Goal: Task Accomplishment & Management: Manage account settings

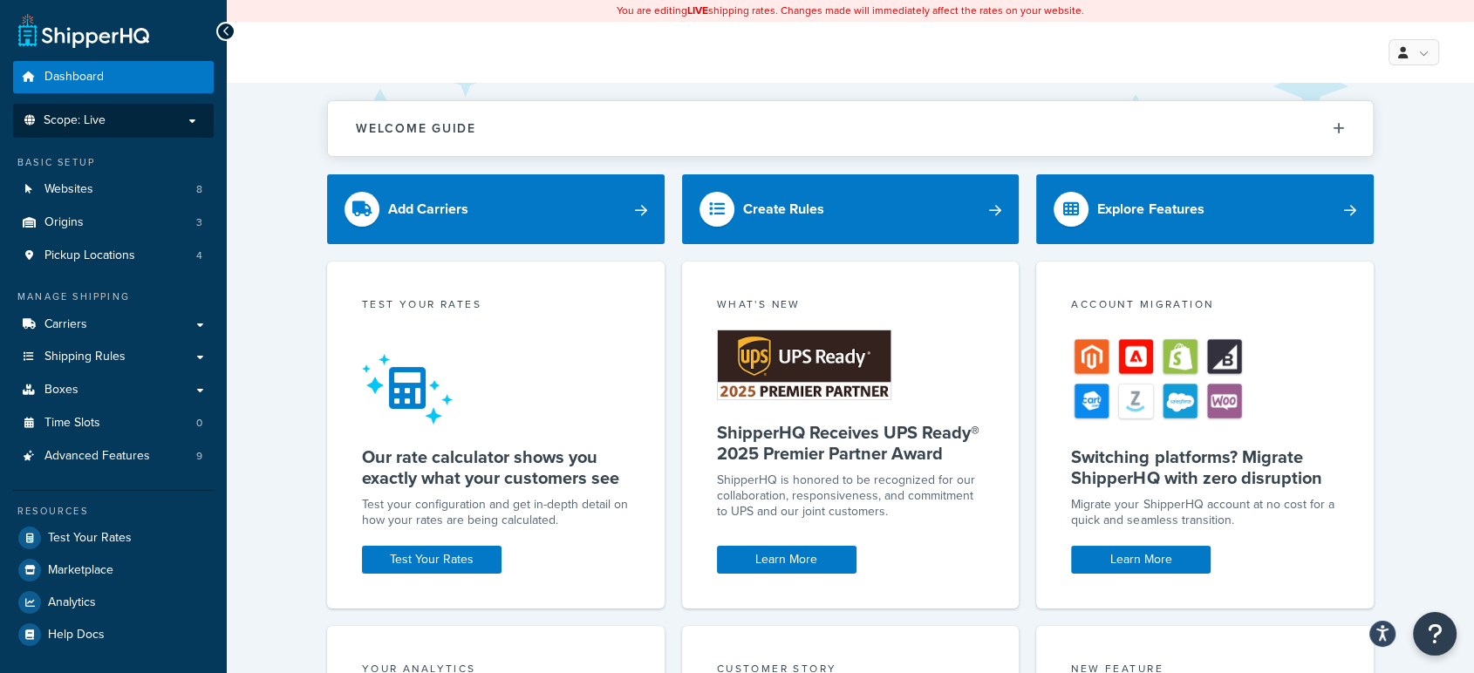
click at [113, 132] on li "Scope: Live" at bounding box center [113, 121] width 201 height 34
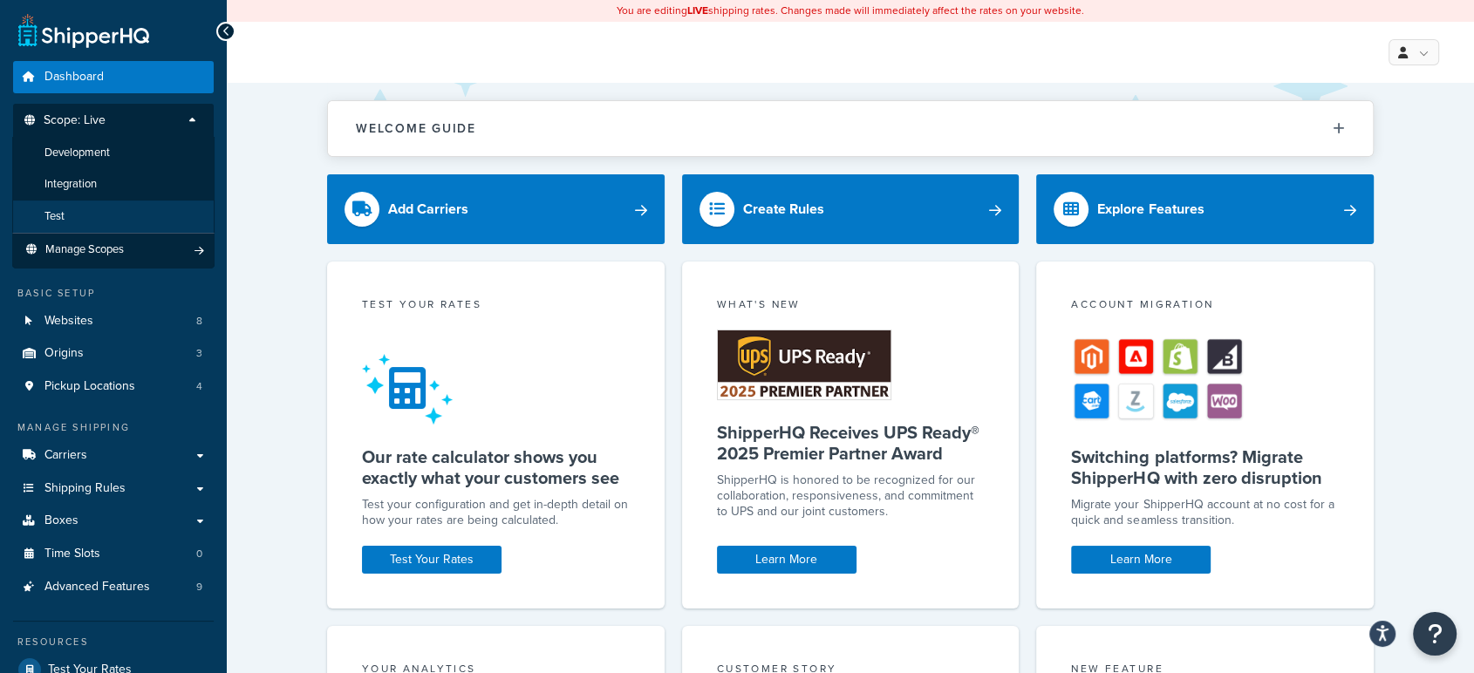
click at [90, 216] on li "Test" at bounding box center [113, 217] width 202 height 32
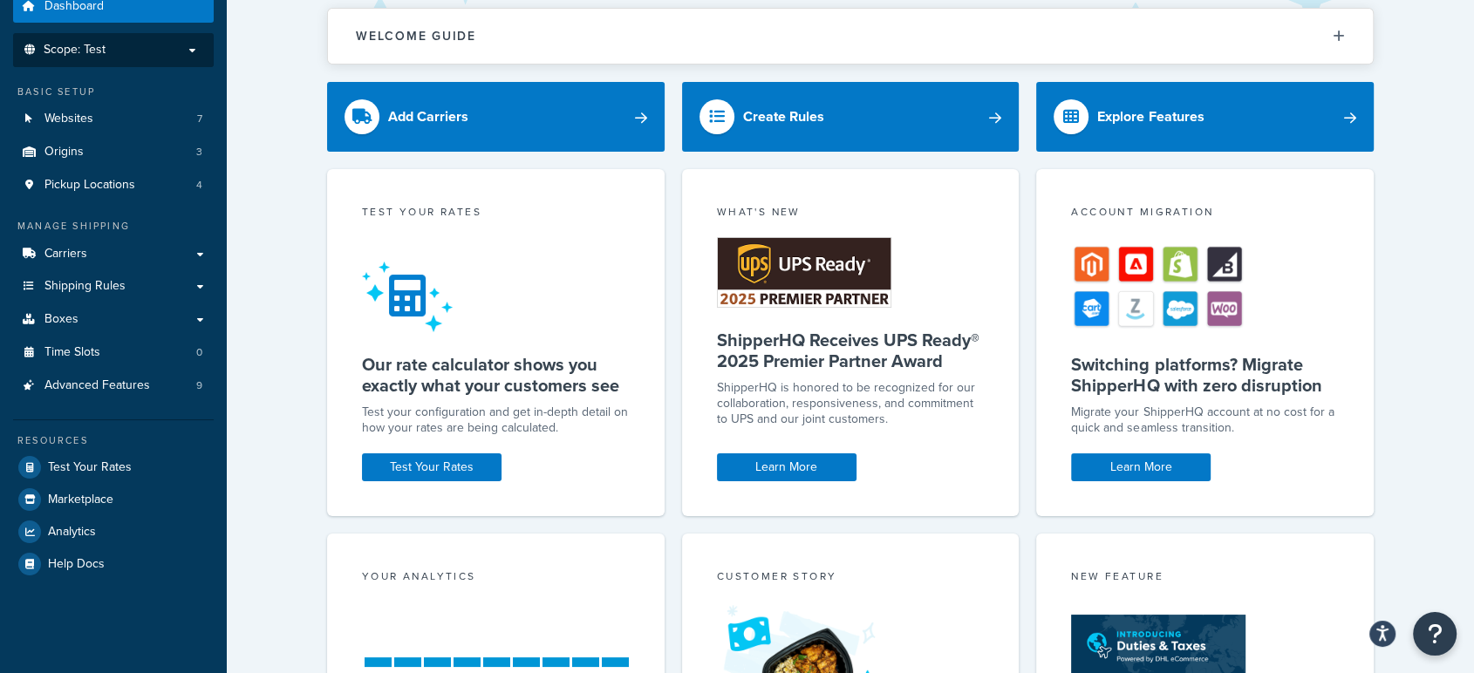
scroll to position [46, 0]
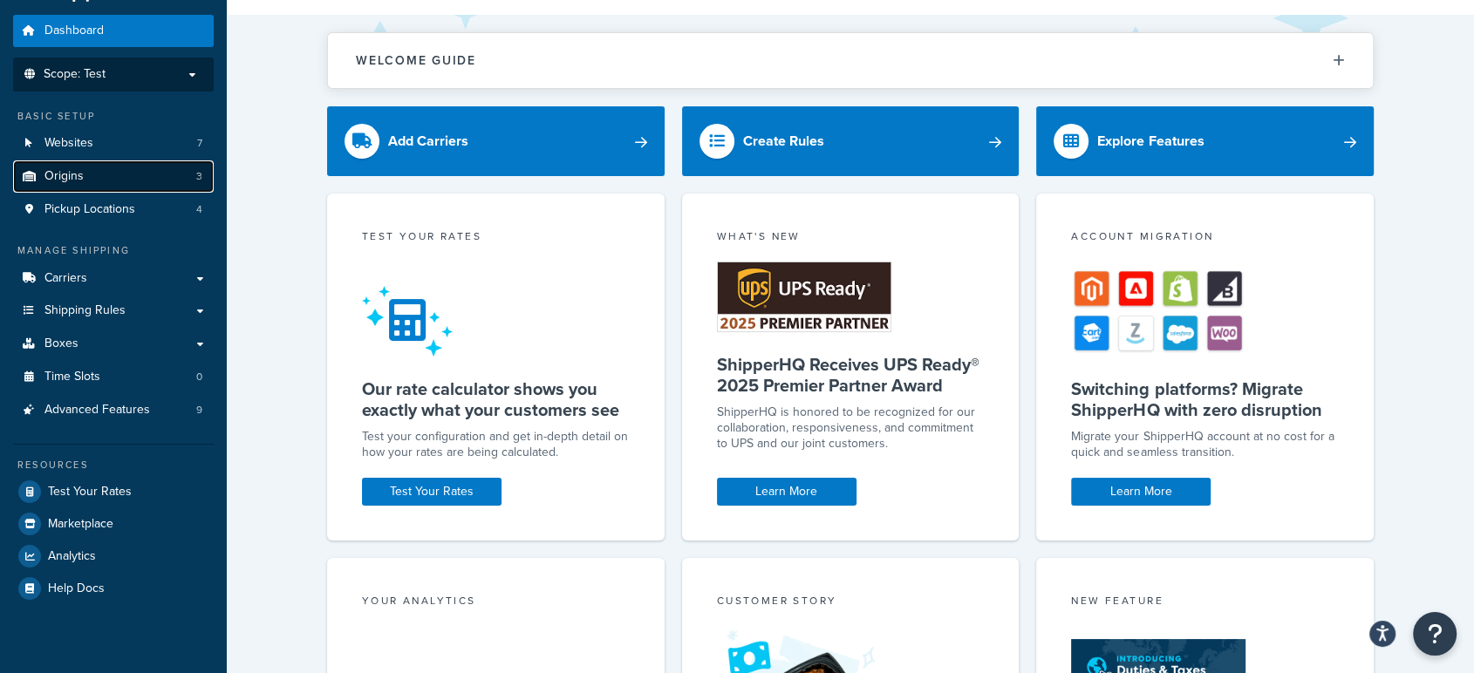
click at [117, 172] on link "Origins 3" at bounding box center [113, 176] width 201 height 32
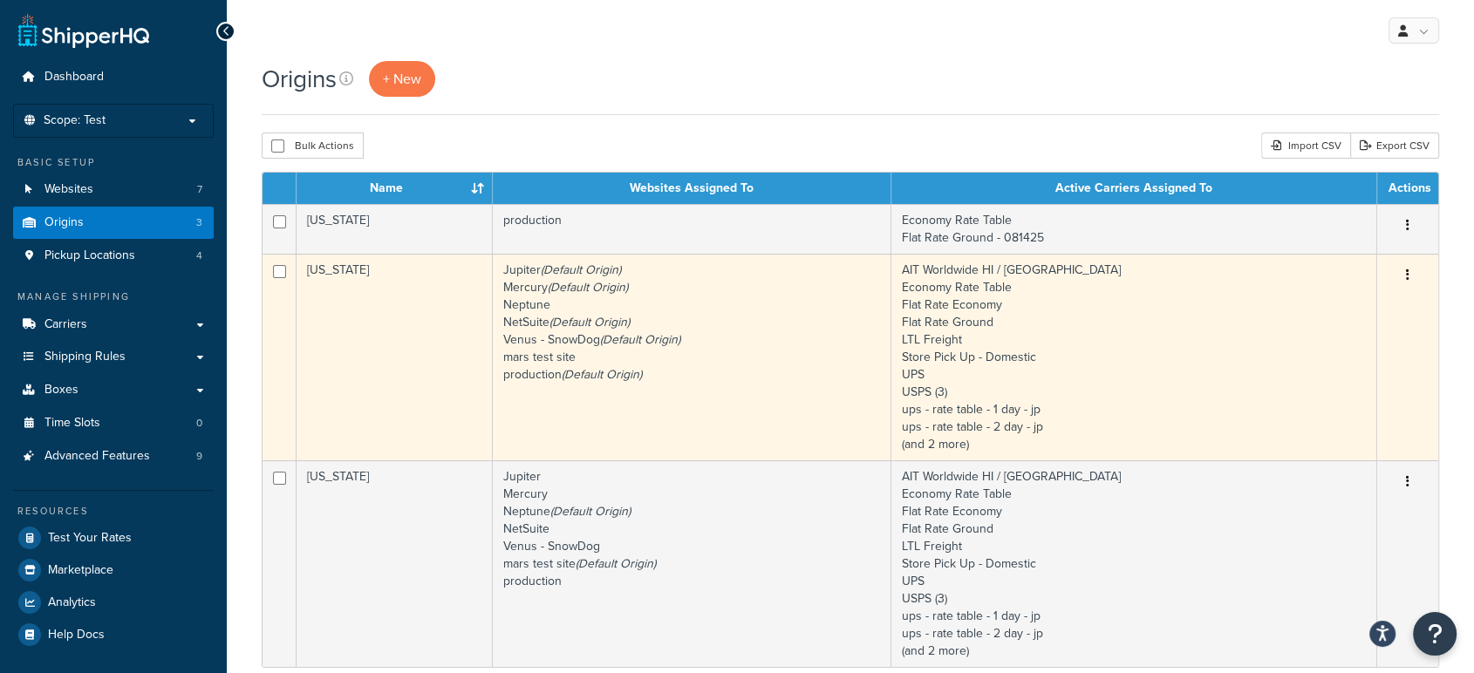
click at [1416, 273] on button "button" at bounding box center [1407, 276] width 24 height 28
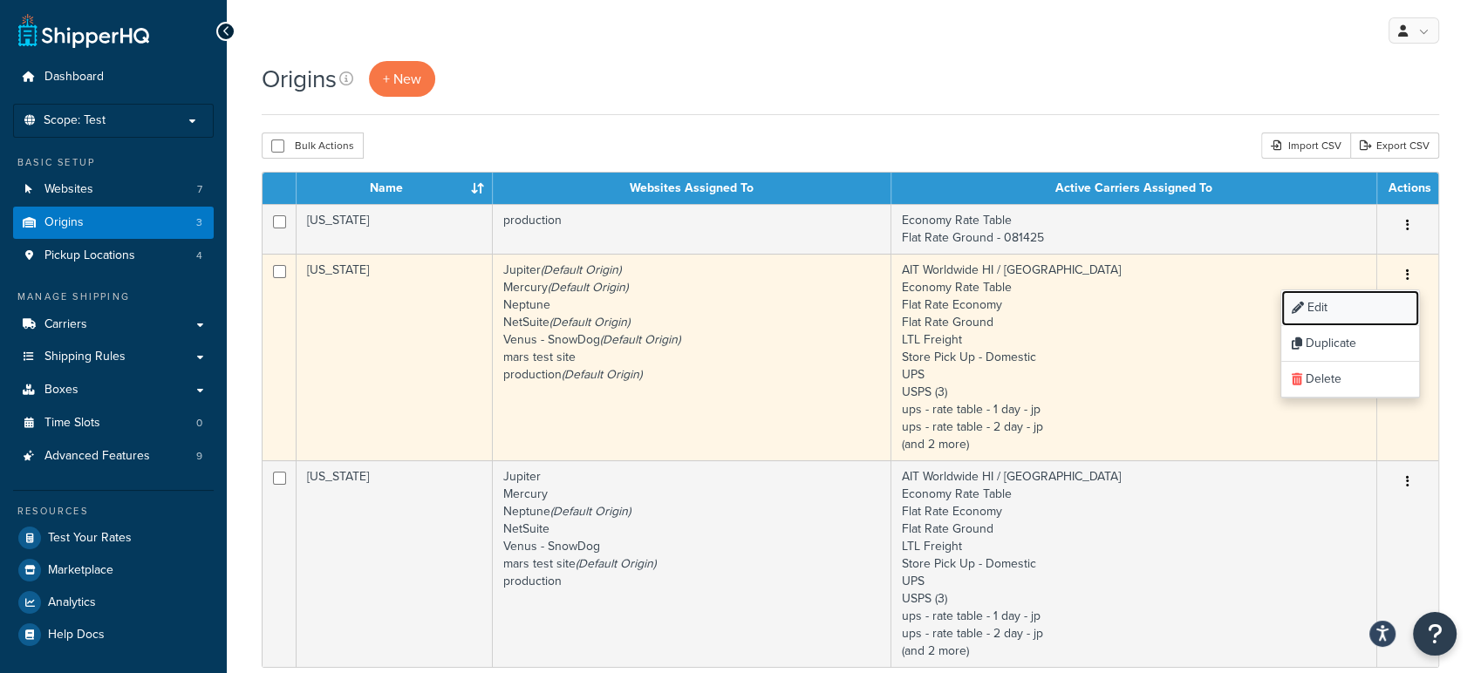
click at [1314, 300] on link "Edit" at bounding box center [1350, 308] width 138 height 36
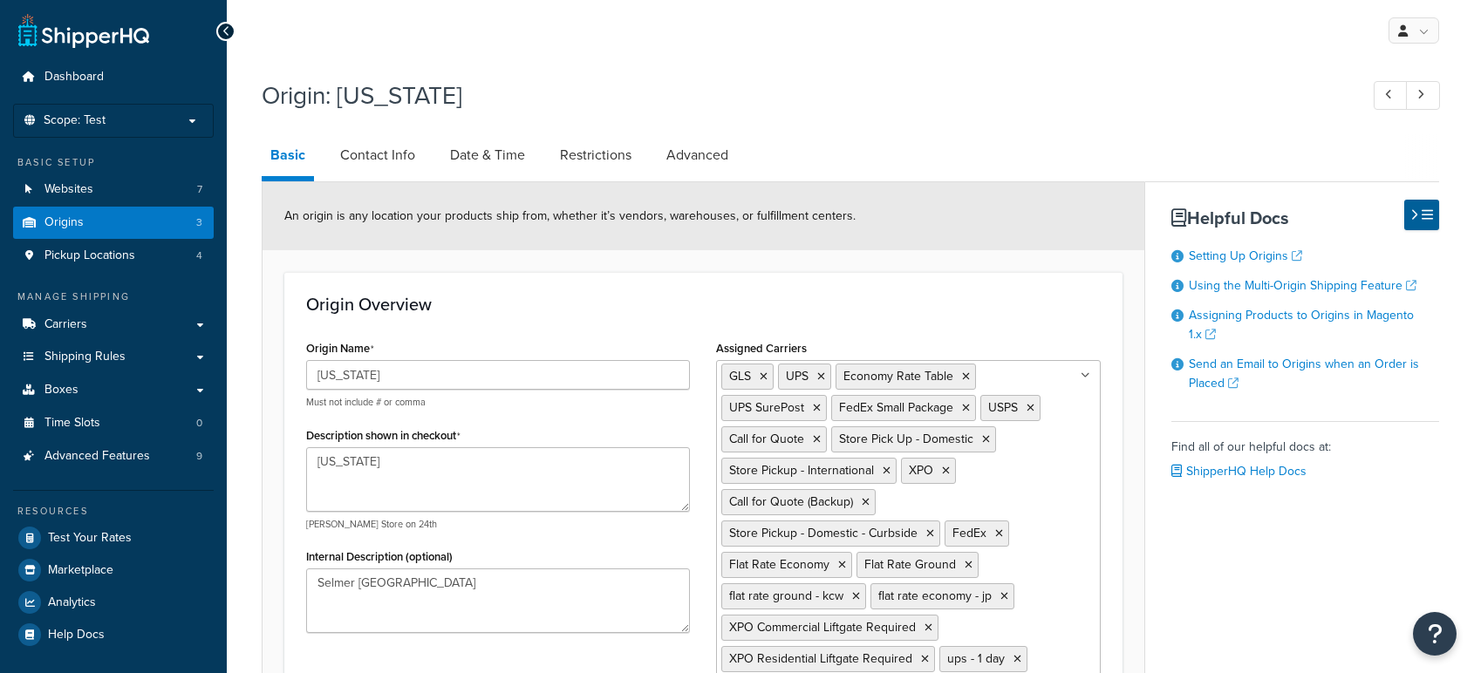
select select "42"
click at [495, 152] on link "Date & Time" at bounding box center [487, 155] width 92 height 42
select select "PER_SHIPPING_METHOD_TYPE"
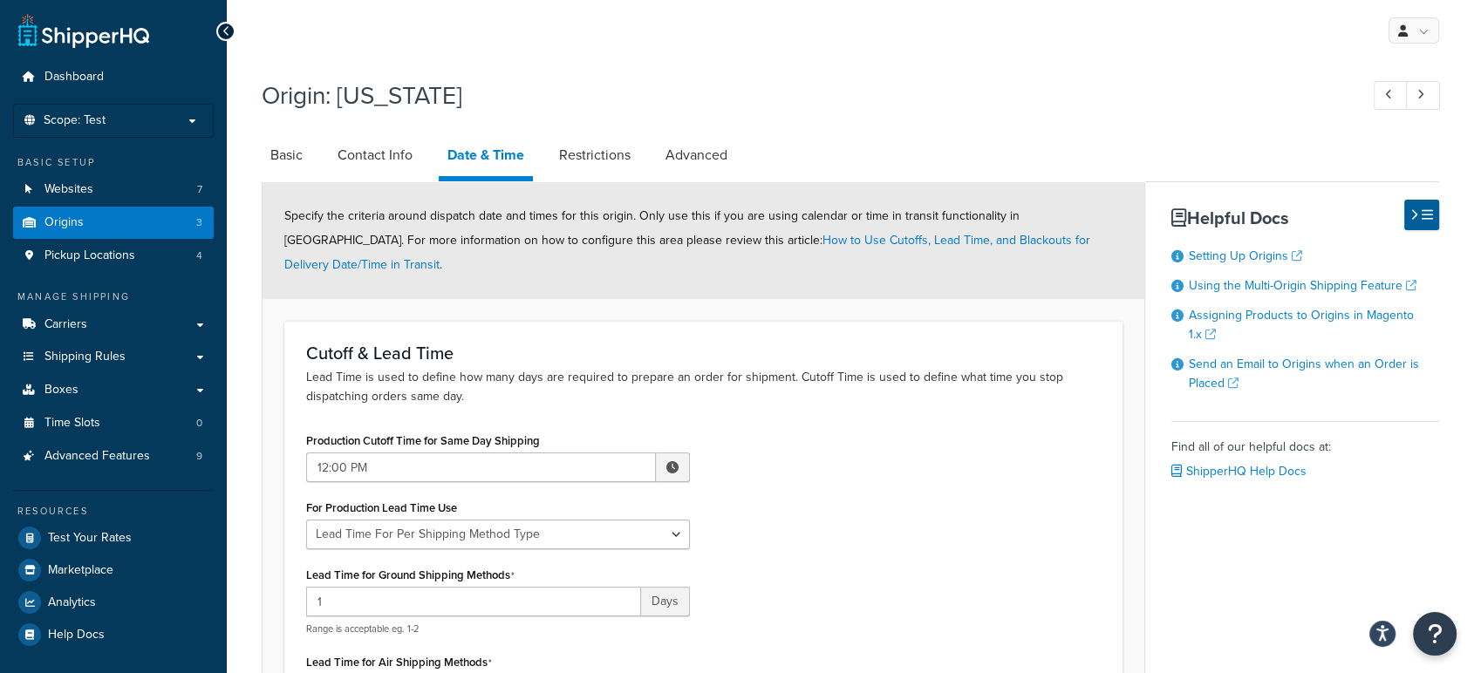
select select "42"
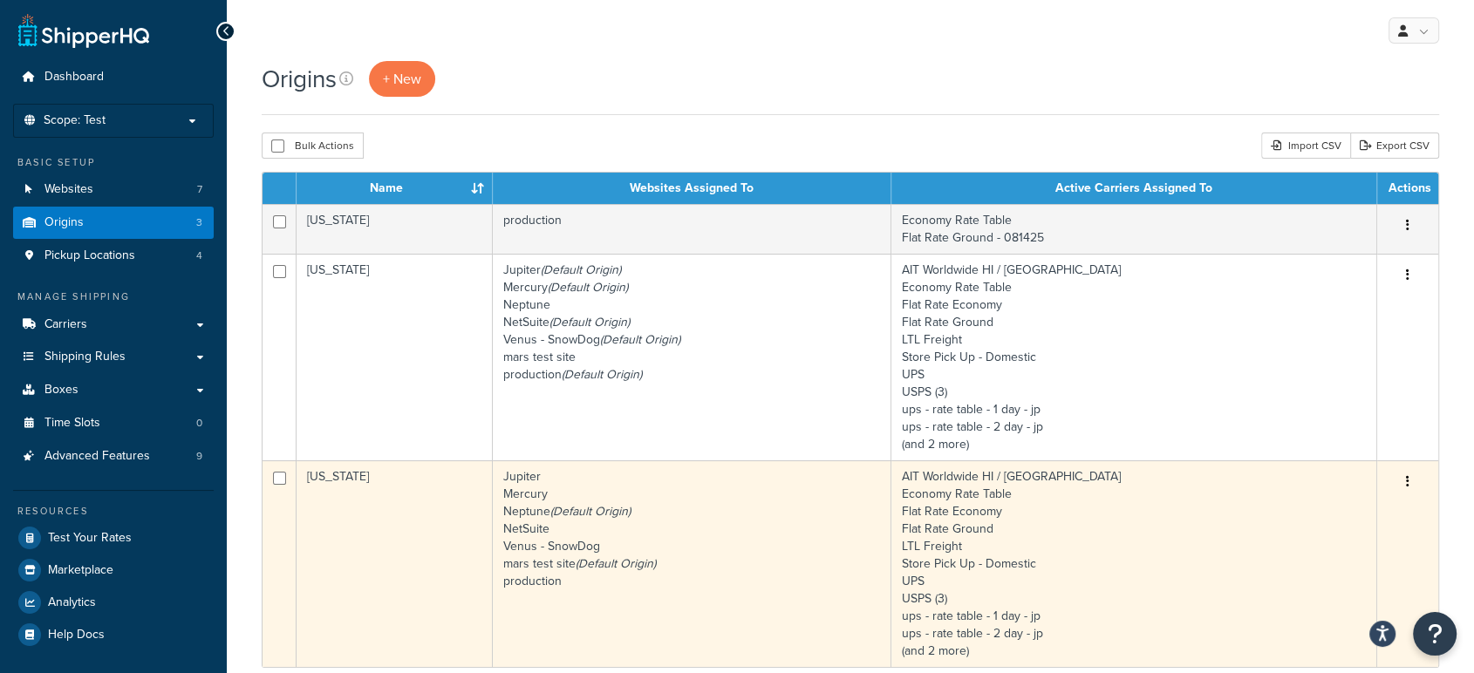
click at [1399, 486] on button "button" at bounding box center [1407, 482] width 24 height 28
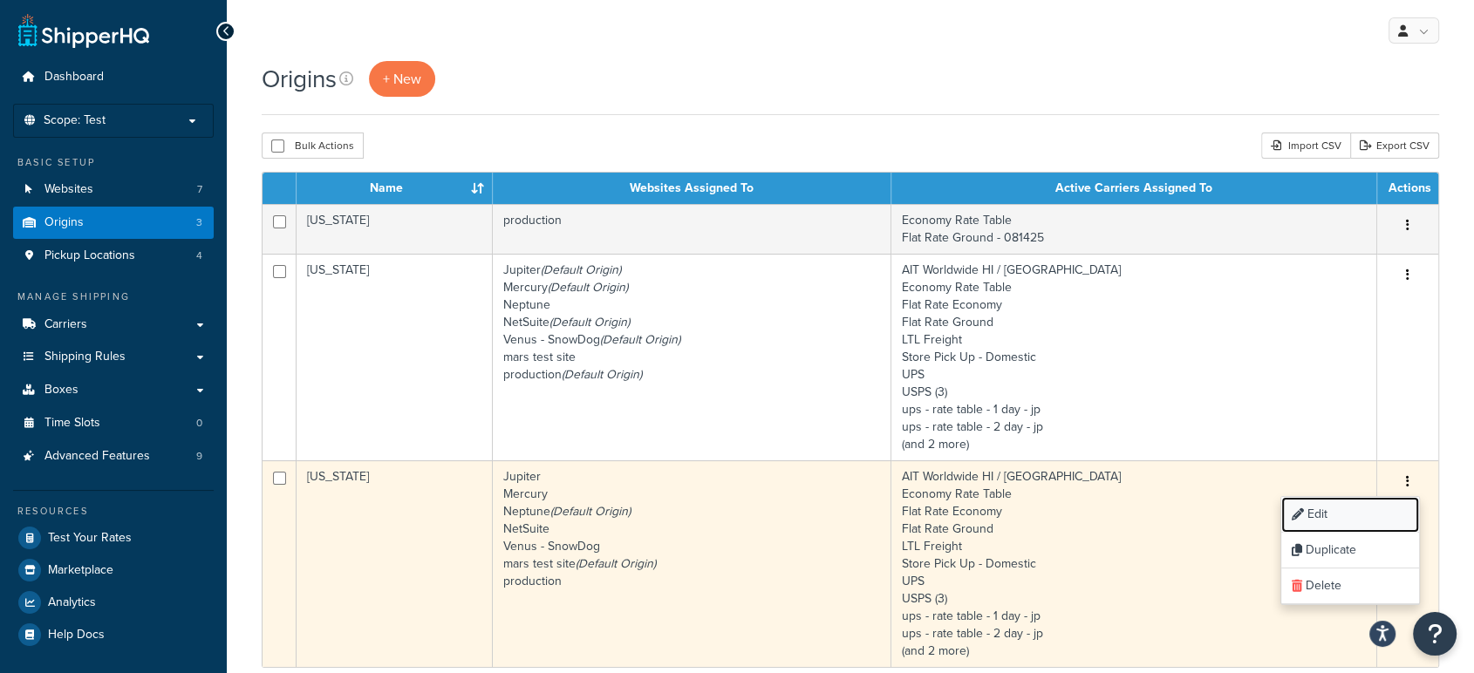
click at [1348, 508] on link "Edit" at bounding box center [1350, 515] width 138 height 36
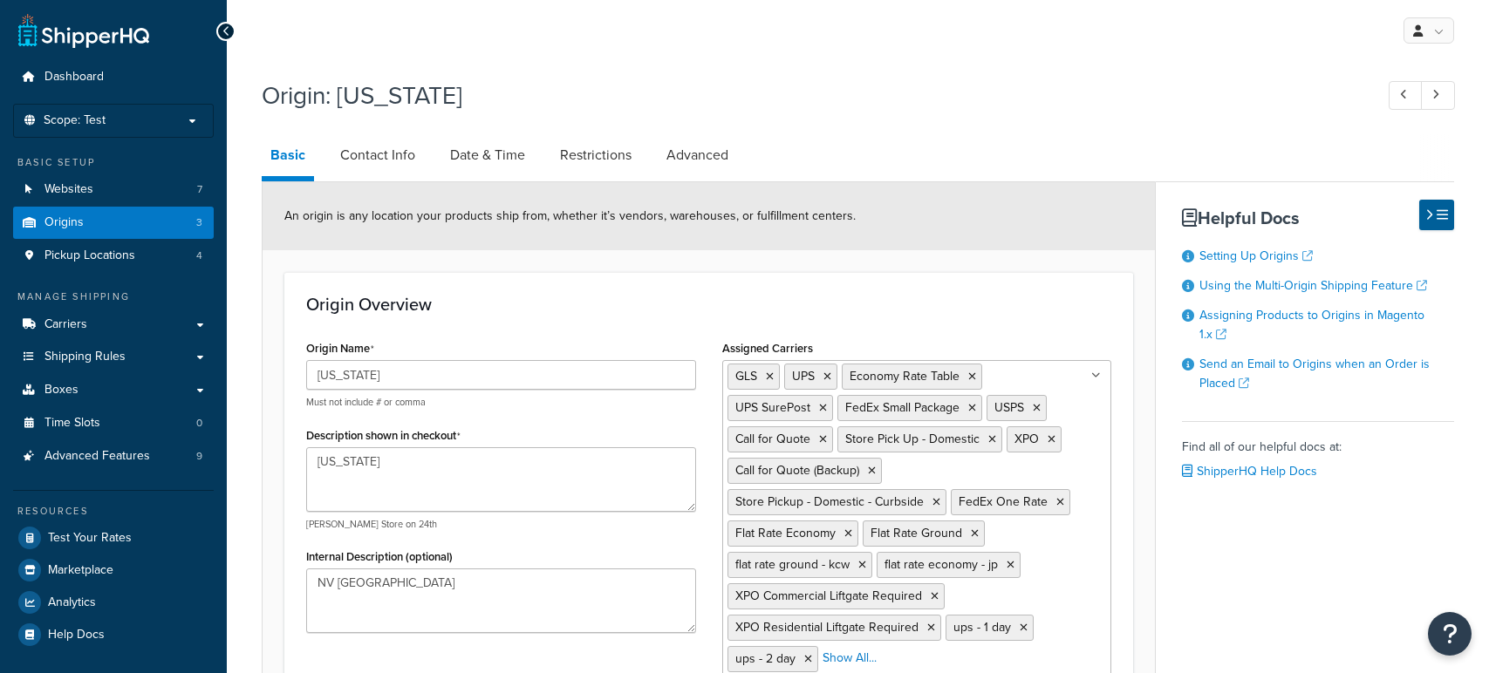
select select "28"
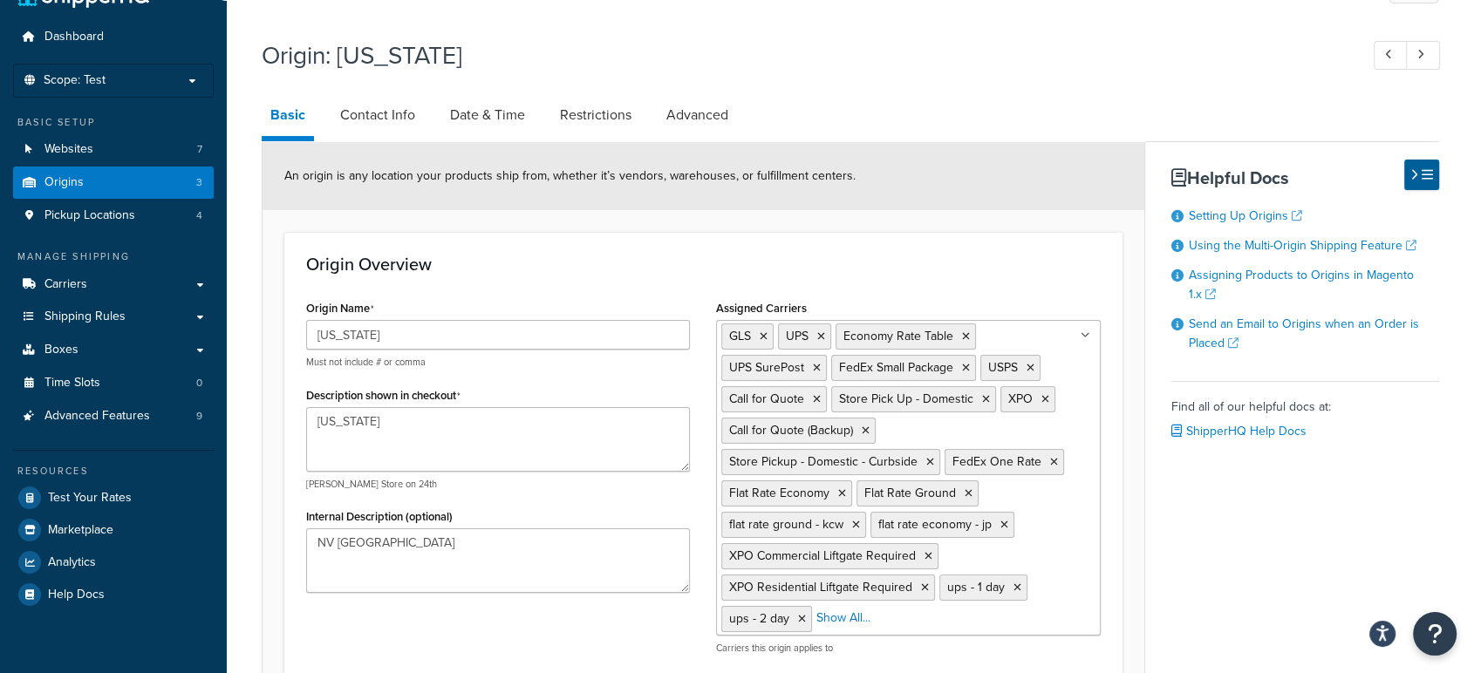
scroll to position [31, 0]
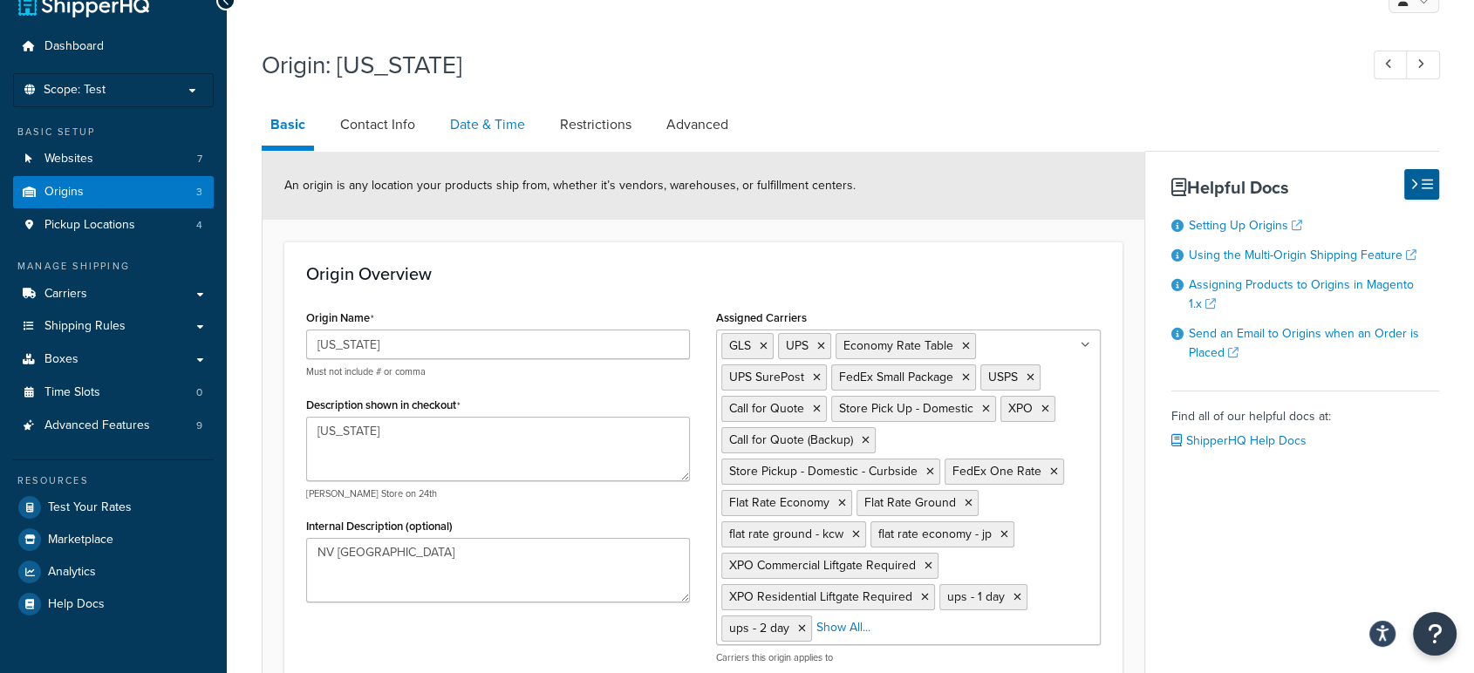
click at [486, 123] on link "Date & Time" at bounding box center [487, 125] width 92 height 42
select select "PER_SHIPPING_METHOD_TYPE"
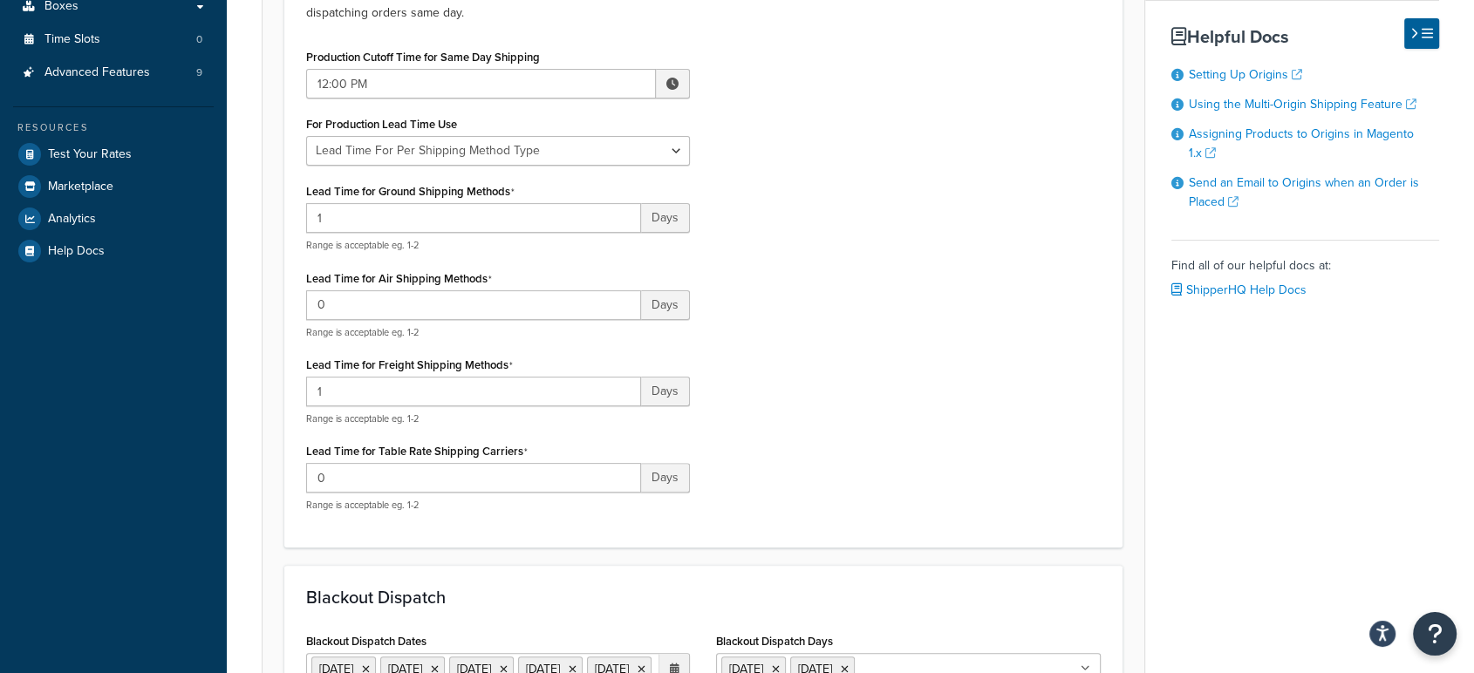
scroll to position [317, 0]
